Goal: Transaction & Acquisition: Purchase product/service

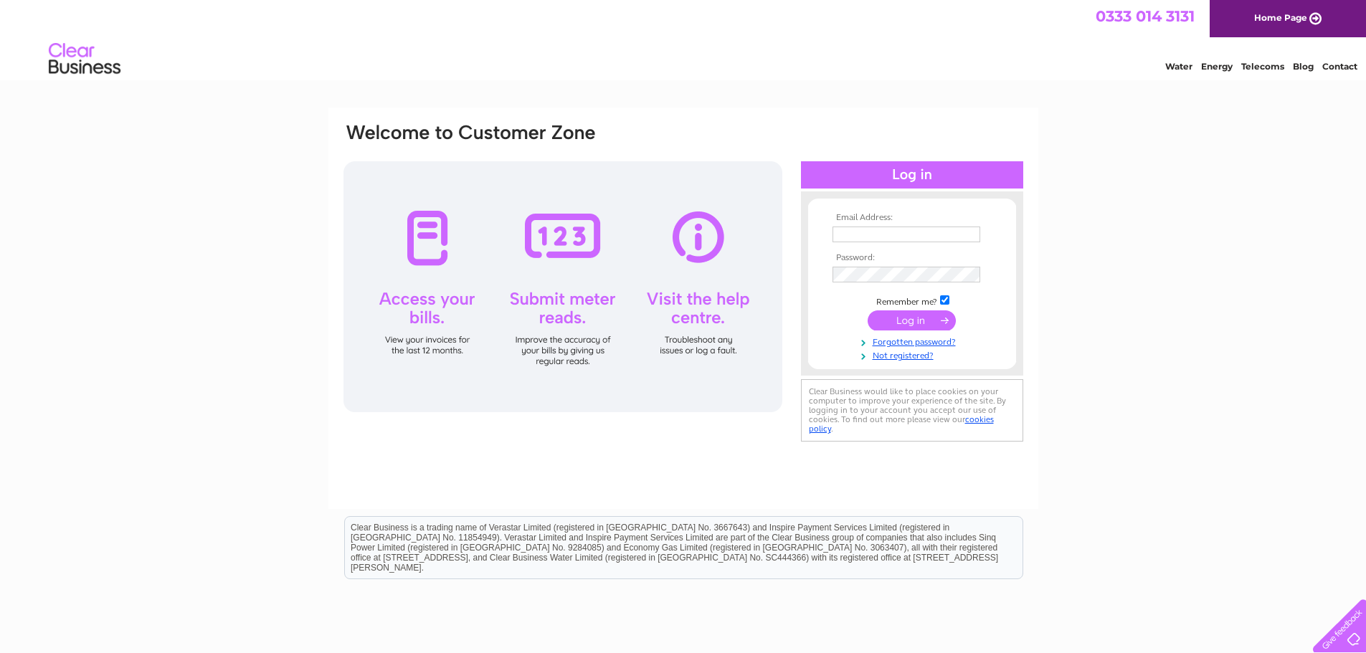
type input "[EMAIL_ADDRESS][DOMAIN_NAME]"
click at [908, 323] on input "submit" at bounding box center [912, 320] width 88 height 20
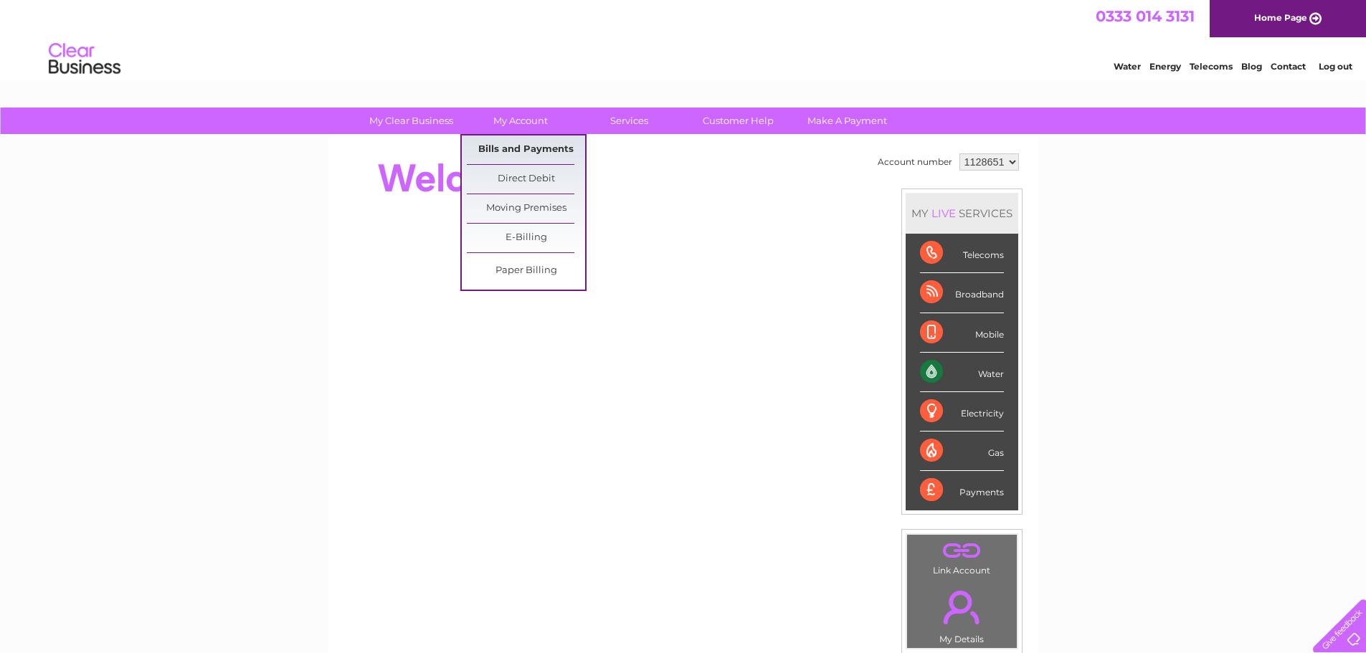
click at [513, 149] on link "Bills and Payments" at bounding box center [526, 150] width 118 height 29
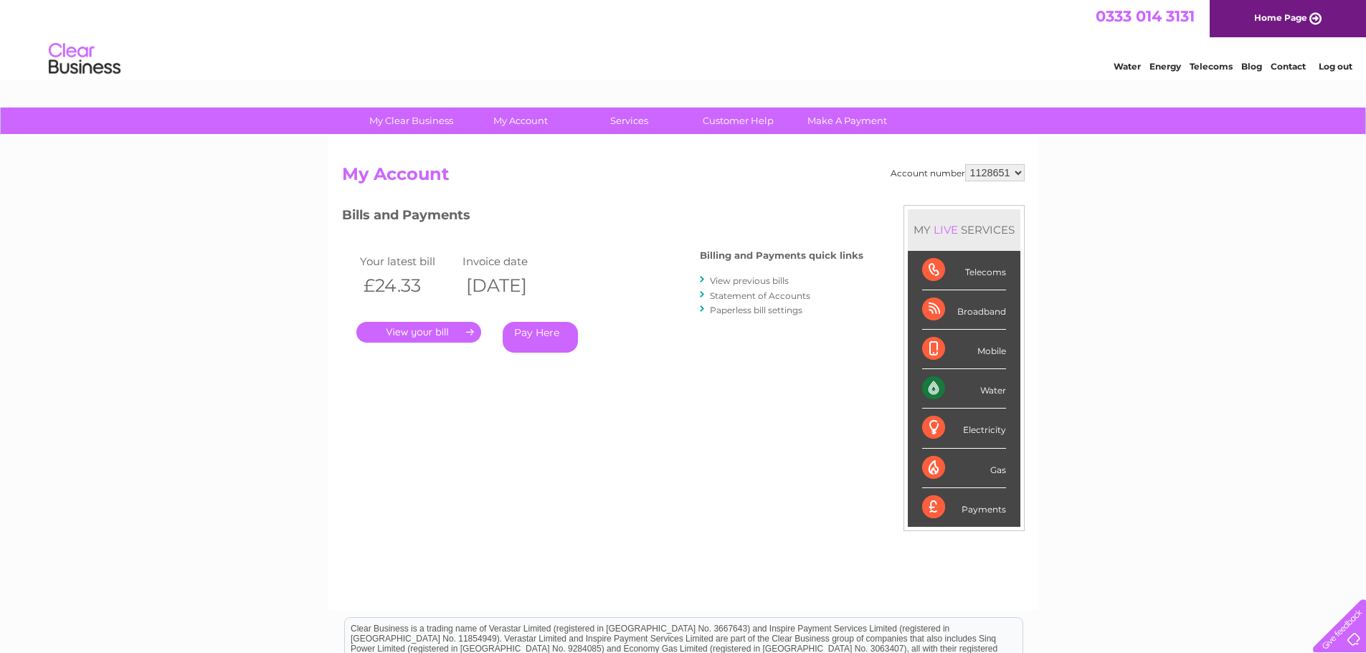
click at [556, 339] on link "Pay Here" at bounding box center [540, 337] width 75 height 31
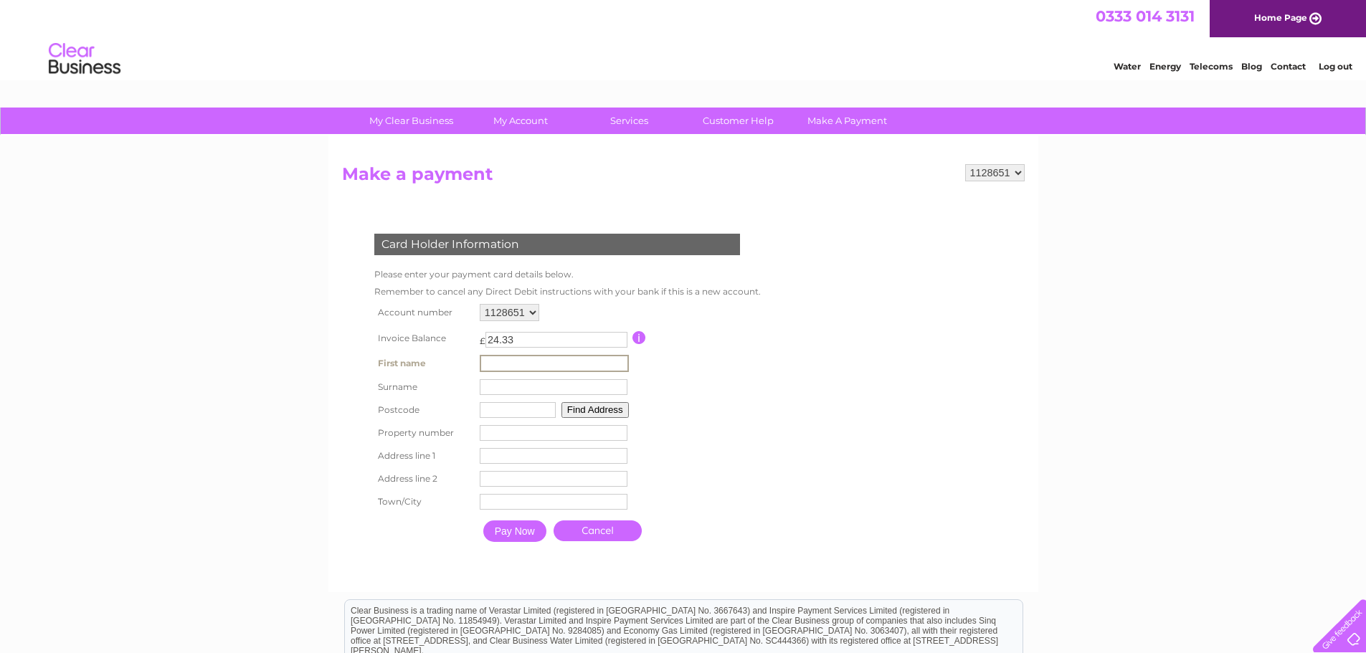
click at [522, 361] on input "text" at bounding box center [554, 363] width 149 height 17
type input "chelsea"
click at [505, 383] on input "text" at bounding box center [554, 386] width 149 height 17
click at [505, 388] on input "text" at bounding box center [554, 386] width 149 height 17
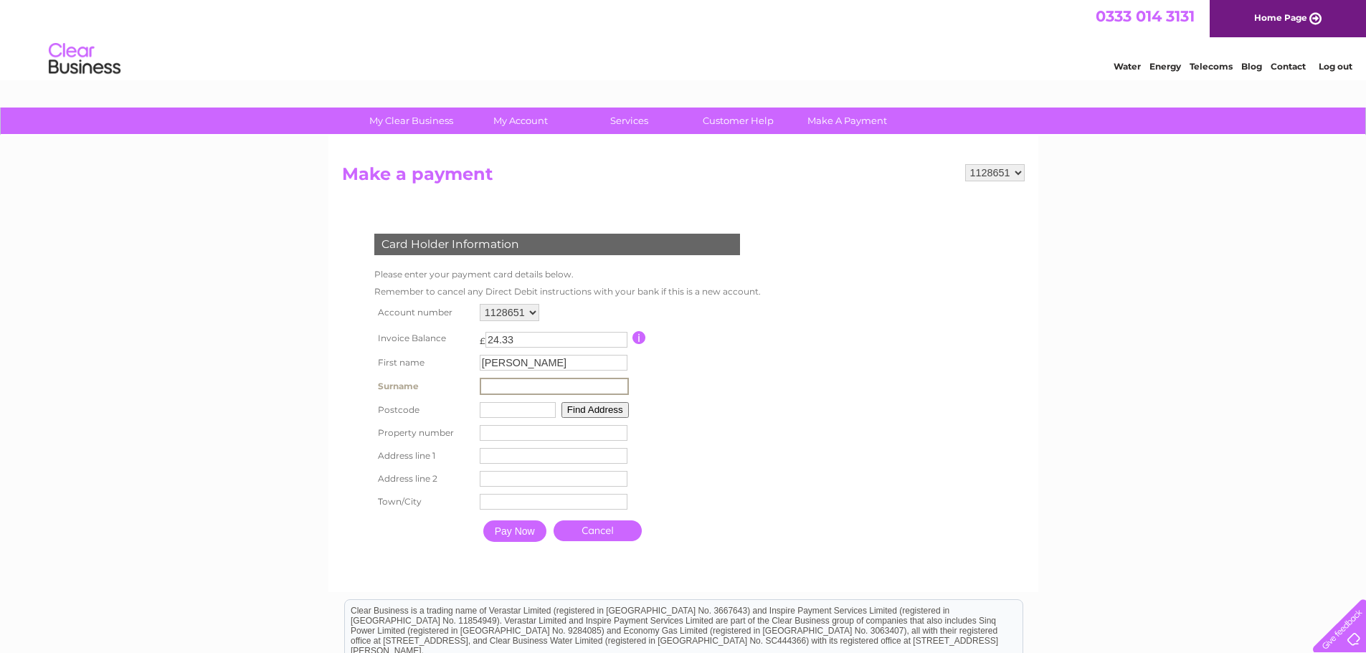
type input "Rodger"
click at [530, 414] on input "text" at bounding box center [516, 409] width 76 height 16
type input "ab426rd"
click at [573, 409] on button "Find Address" at bounding box center [592, 409] width 67 height 16
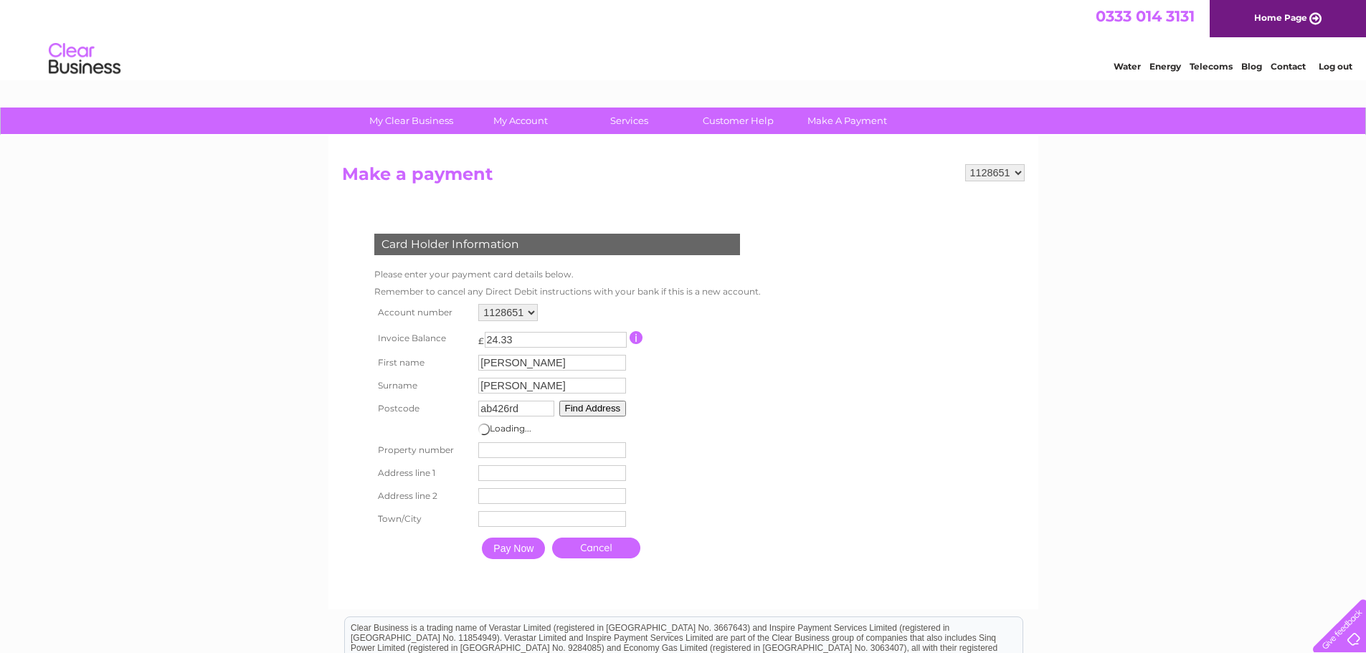
click at [503, 450] on td "Property Number" at bounding box center [552, 450] width 155 height 23
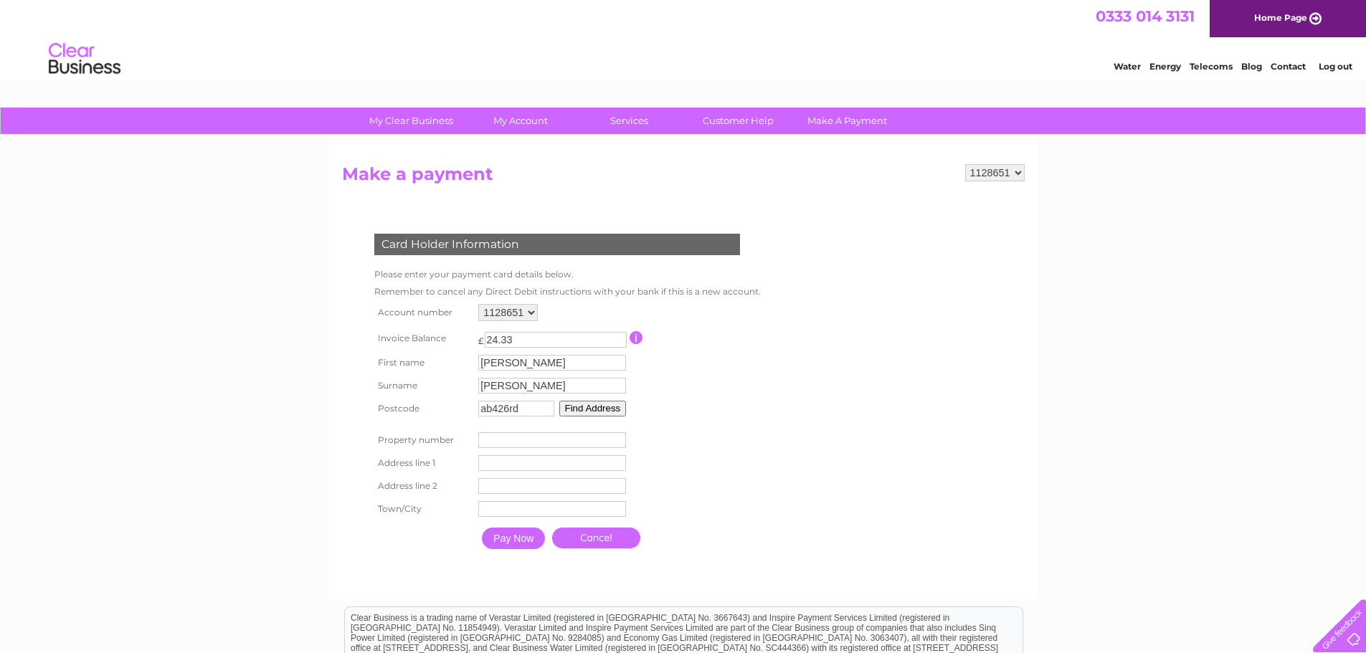
click at [581, 444] on input "number" at bounding box center [552, 440] width 148 height 16
type input "0"
click at [571, 463] on input "text" at bounding box center [552, 463] width 148 height 16
type input "mudhouse"
click at [560, 493] on input "text" at bounding box center [554, 486] width 149 height 17
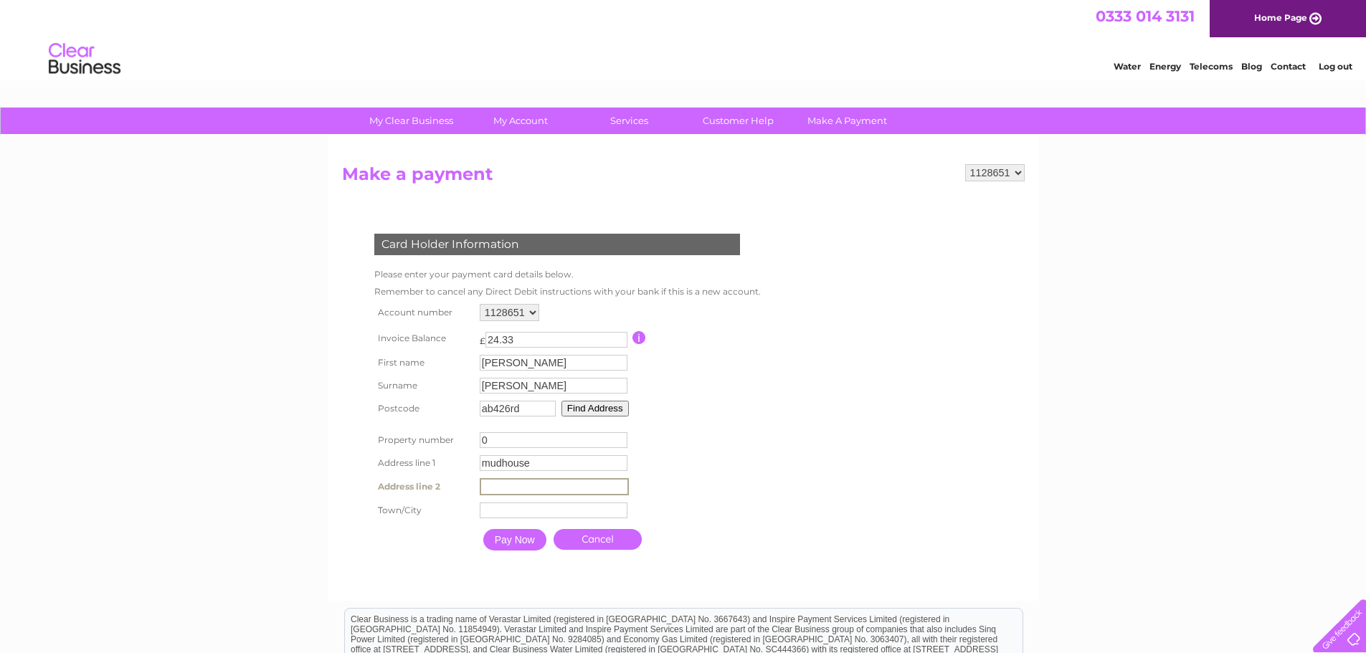
type input "udny"
click at [549, 514] on input "text" at bounding box center [554, 511] width 148 height 16
type input "ellon"
click at [528, 539] on input "Pay Now" at bounding box center [513, 539] width 63 height 22
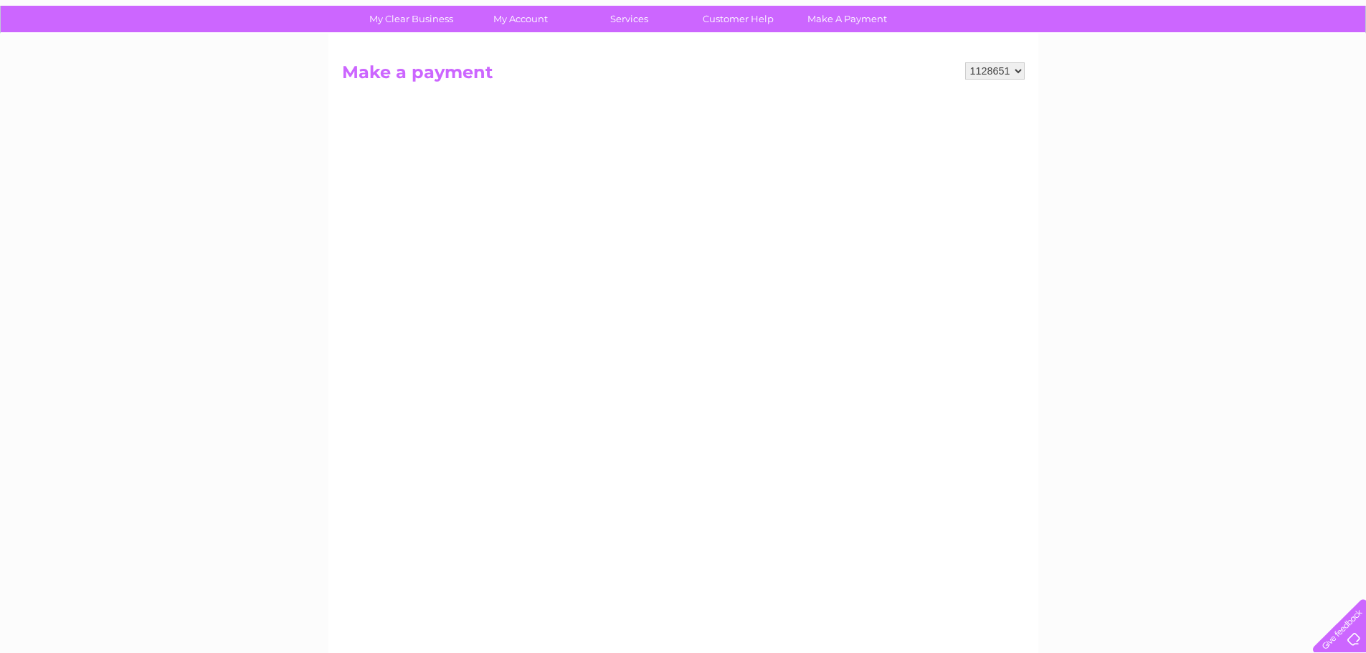
scroll to position [72, 0]
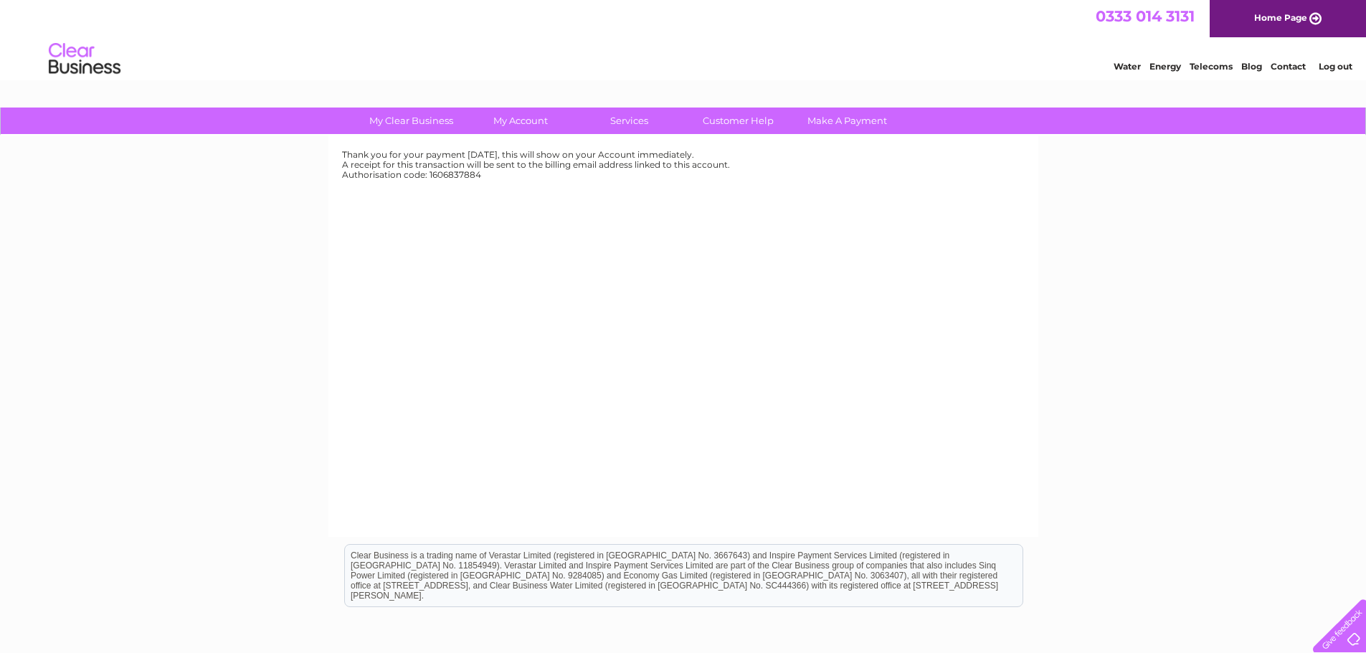
click at [839, 522] on div "Thank you for your payment [DATE], this will show on your Account immediately. …" at bounding box center [683, 337] width 710 height 402
